Goal: Transaction & Acquisition: Purchase product/service

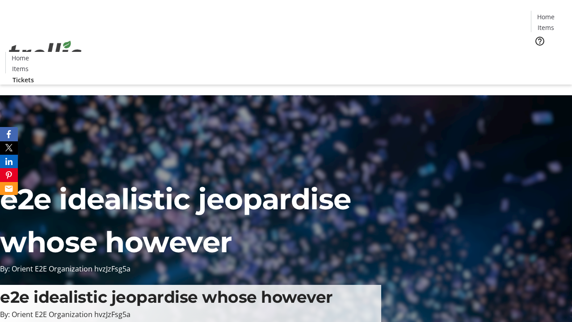
click at [538, 52] on span "Tickets" at bounding box center [548, 56] width 21 height 9
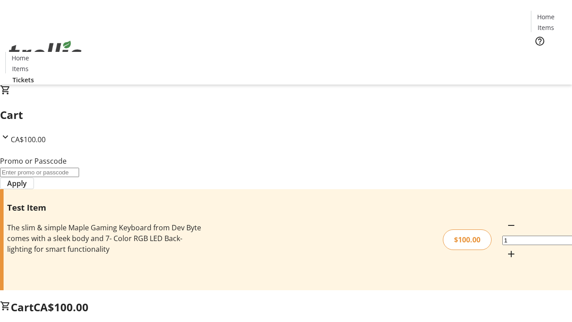
type input "FLAT"
